Goal: Task Accomplishment & Management: Manage account settings

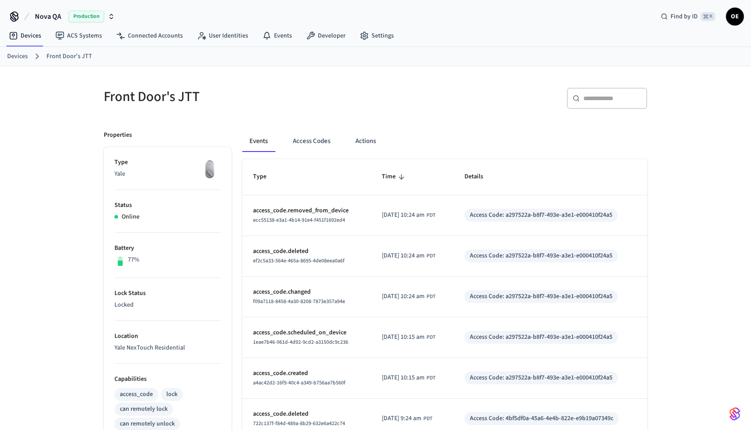
click at [318, 114] on div "Front Door's JTT" at bounding box center [231, 96] width 277 height 39
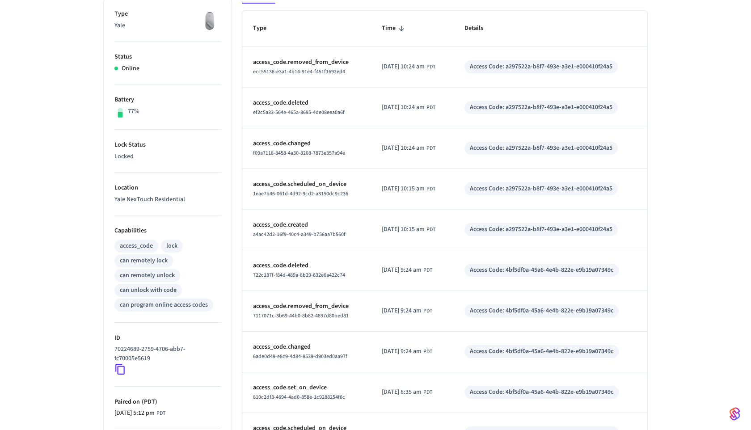
scroll to position [233, 0]
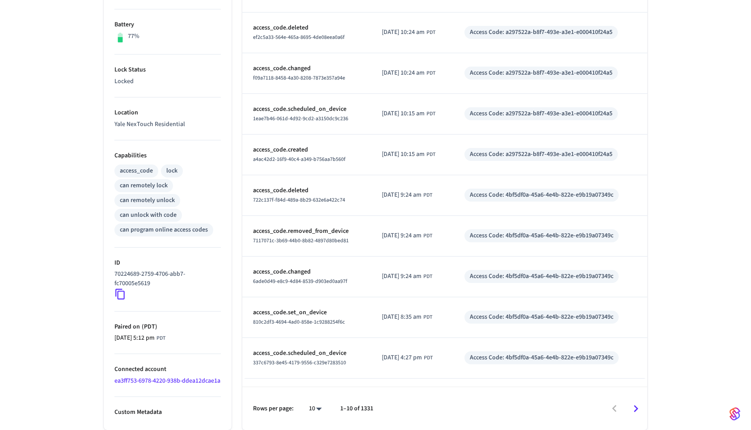
click at [165, 376] on link "ea3ff753-6978-4220-938b-ddea12dcae1a" at bounding box center [167, 380] width 106 height 9
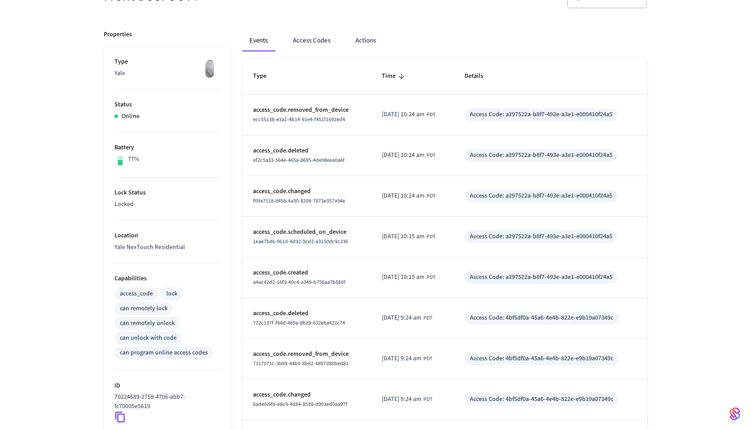
scroll to position [96, 0]
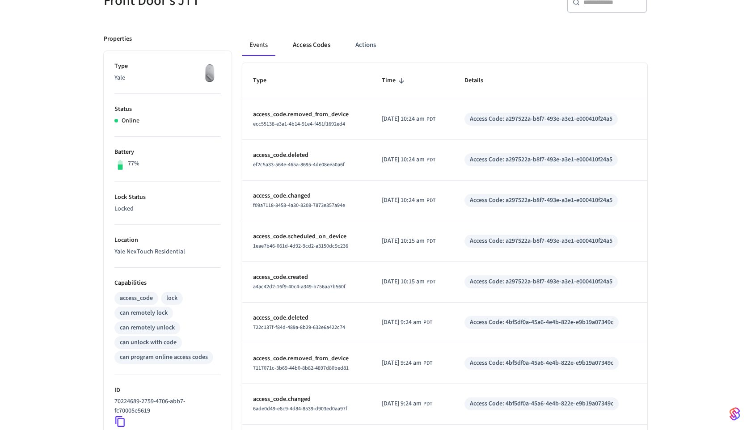
click at [317, 46] on button "Access Codes" at bounding box center [311, 44] width 52 height 21
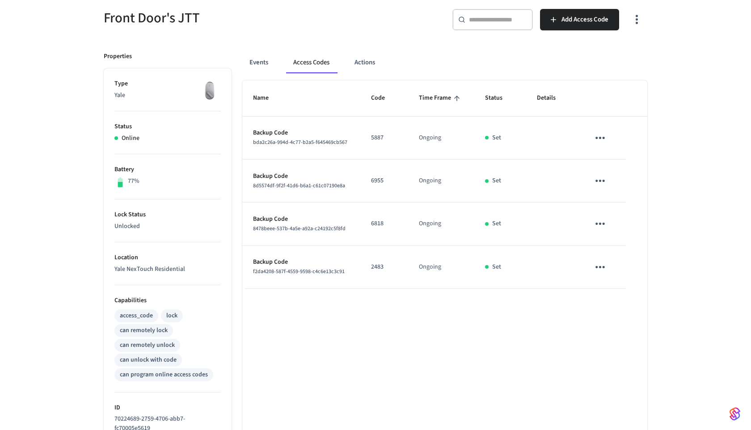
scroll to position [0, 0]
